Goal: Obtain resource: Obtain resource

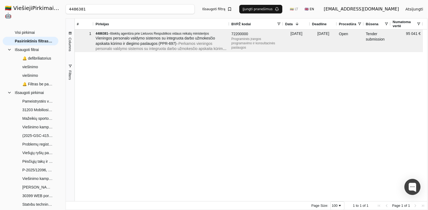
click at [195, 9] on input "4486381" at bounding box center [130, 9] width 129 height 10
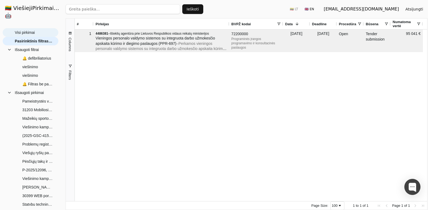
click at [32, 28] on span "Visi pirkimai" at bounding box center [25, 32] width 20 height 8
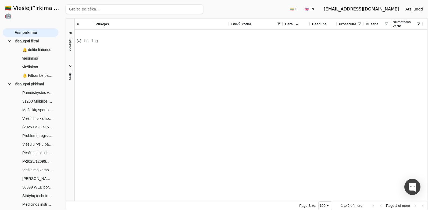
click at [88, 10] on input "search" at bounding box center [135, 9] width 138 height 10
paste input "4576610"
type input "4576610"
click button "Ieškoti" at bounding box center [192, 9] width 21 height 10
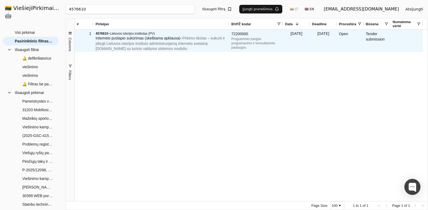
click at [118, 38] on span "Interneto puslapio sukūrimas (skelbiama apklausa)" at bounding box center [138, 38] width 85 height 4
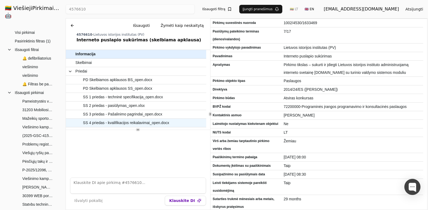
click at [143, 121] on span "SS 4 priedas - kvalifikacijos reikalavimai_open.docx" at bounding box center [126, 123] width 86 height 8
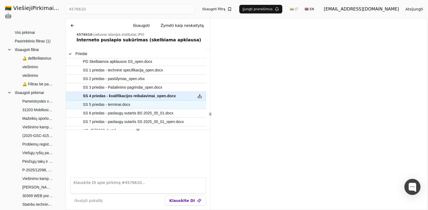
scroll to position [41, 0]
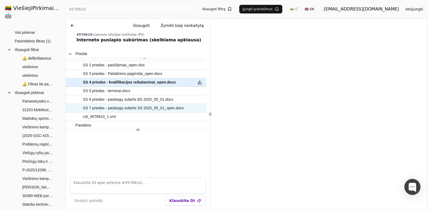
click at [110, 106] on span "SS 7 priedas - paslaugų sutartis SS 2025_05_01_open.docx" at bounding box center [133, 108] width 101 height 8
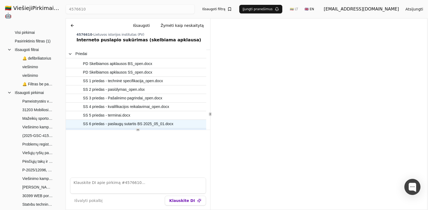
scroll to position [14, 0]
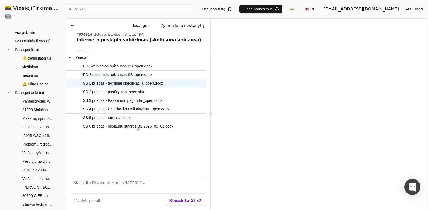
click at [123, 84] on span "SS 1 priedas - techninė specifikacija_open.docx" at bounding box center [123, 84] width 80 height 8
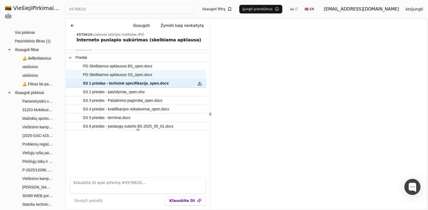
click at [150, 75] on span "PD Skelbiamos apklausos SS_open.docx" at bounding box center [132, 75] width 115 height 8
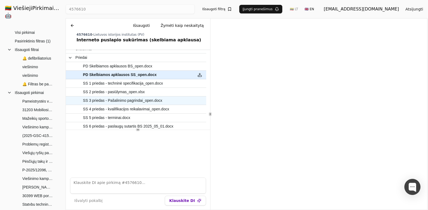
click at [141, 99] on span "SS 3 priedas - Pašalinimo pagrindai_open.docx" at bounding box center [122, 101] width 79 height 8
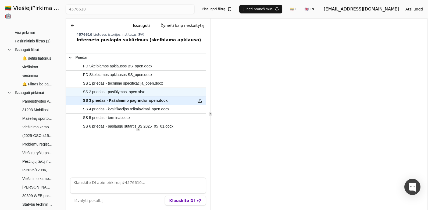
click at [142, 92] on span "SS 2 priedas - pasiūlymas_open.xlsx" at bounding box center [132, 92] width 115 height 8
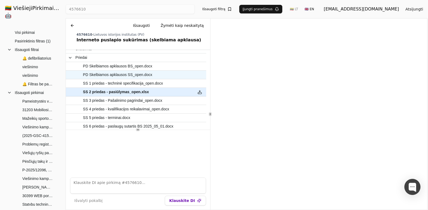
click at [129, 77] on span "PD Skelbiamos apklausos SS_open.docx" at bounding box center [117, 75] width 69 height 8
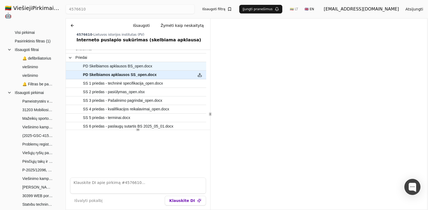
click at [160, 67] on span "PD Skelbiamos apklausos BS_open.docx" at bounding box center [132, 66] width 115 height 8
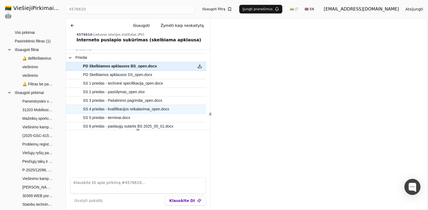
click at [110, 110] on span "SS 4 priedas - kvalifikacijos reikalavimai_open.docx" at bounding box center [126, 109] width 86 height 8
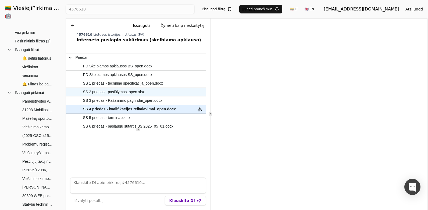
click at [130, 94] on span "SS 2 priedas - pasiūlymas_open.xlsx" at bounding box center [114, 92] width 62 height 8
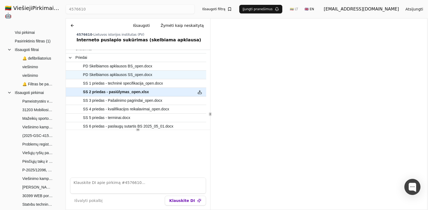
click at [155, 74] on span "PD Skelbiamos apklausos SS_open.docx" at bounding box center [132, 75] width 115 height 8
